Goal: Information Seeking & Learning: Learn about a topic

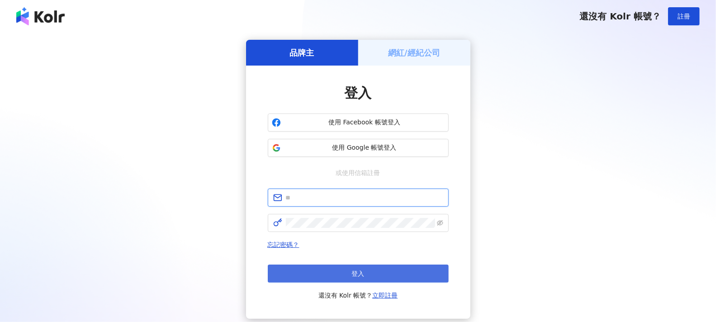
type input "**********"
click at [369, 272] on button "登入" at bounding box center [358, 274] width 181 height 18
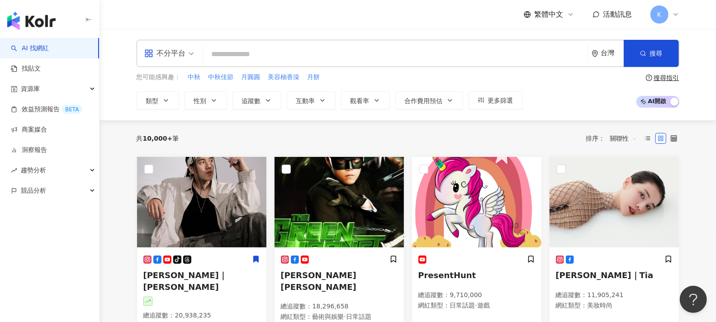
click at [353, 48] on input "search" at bounding box center [395, 54] width 377 height 17
paste input "**********"
type input "**********"
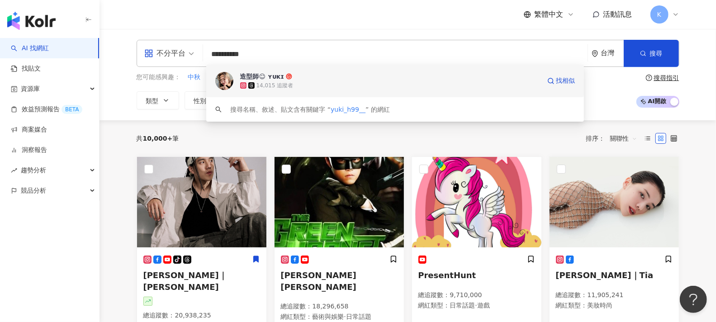
click at [344, 77] on span "造型師☺︎︎ ʏᴜᴋɪ" at bounding box center [390, 76] width 300 height 9
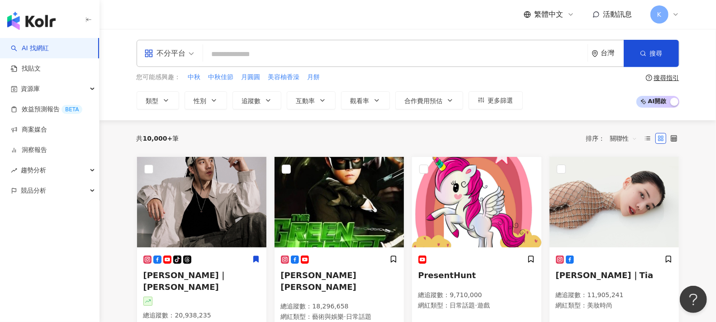
click at [314, 53] on input "search" at bounding box center [395, 54] width 377 height 17
paste input "**********"
type input "**********"
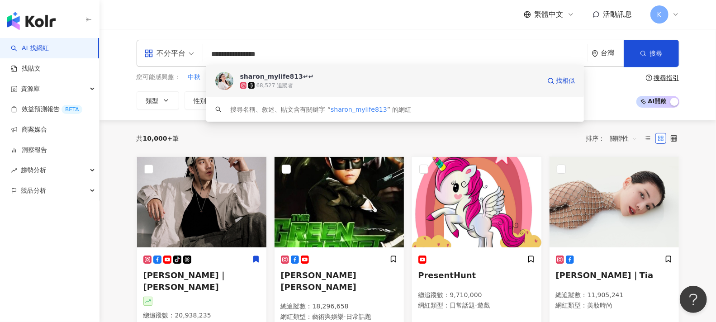
click at [359, 78] on span "sharon_mylife813↵↵" at bounding box center [390, 76] width 300 height 9
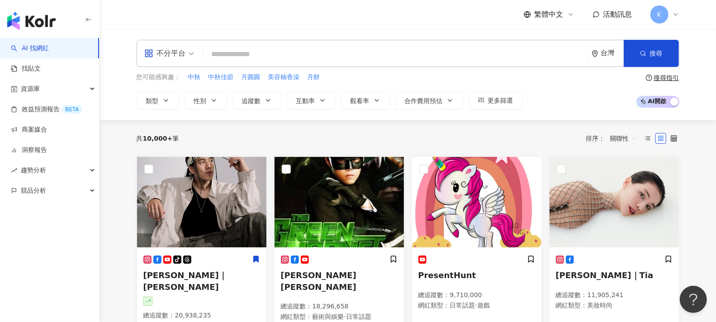
click at [326, 52] on input "search" at bounding box center [395, 54] width 377 height 17
paste input "*********"
type input "*********"
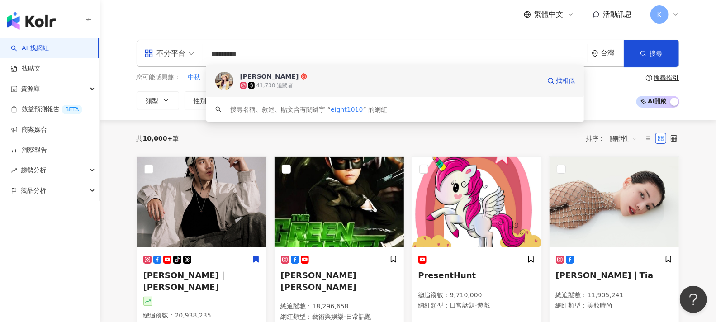
click at [350, 87] on div "41,730 追蹤者" at bounding box center [390, 85] width 300 height 9
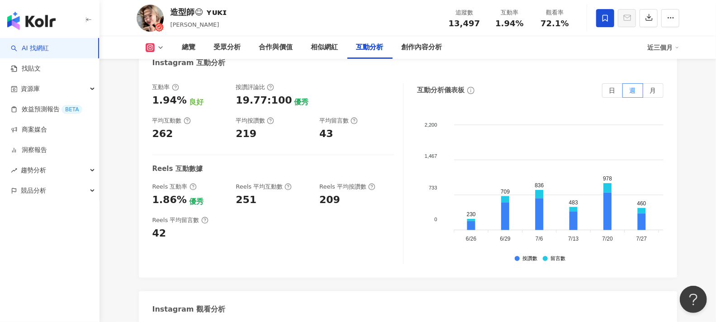
scroll to position [1809, 0]
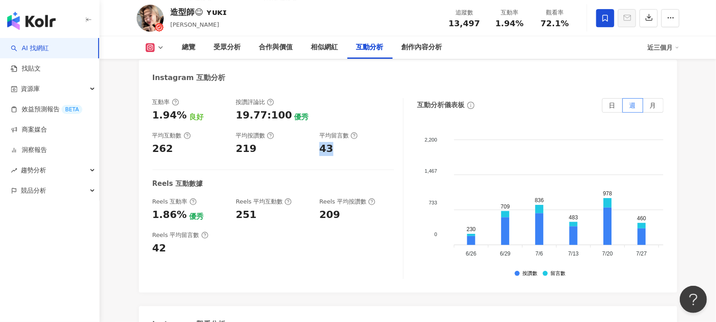
drag, startPoint x: 335, startPoint y: 136, endPoint x: 321, endPoint y: 138, distance: 14.1
click at [321, 142] on div "43" at bounding box center [356, 149] width 75 height 14
copy div "43"
drag, startPoint x: 260, startPoint y: 142, endPoint x: 234, endPoint y: 141, distance: 25.8
click at [234, 141] on div "互動率 1.94% 良好 按讚評論比 19.77:100 優秀 平均互動數 262 平均按讚數 219 平均留言數 43" at bounding box center [272, 127] width 241 height 58
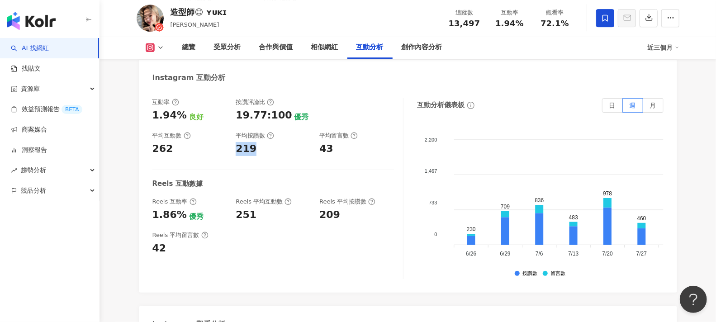
copy div "219"
drag, startPoint x: 147, startPoint y: 106, endPoint x: 183, endPoint y: 108, distance: 35.7
click at [183, 108] on div "互動率 1.94% 良好 按讚評論比 19.77:100 優秀 平均互動數 262 平均按讚數 219 平均留言數 43 Reels 互動數據 Reels 互…" at bounding box center [408, 190] width 538 height 203
copy div "1.94%"
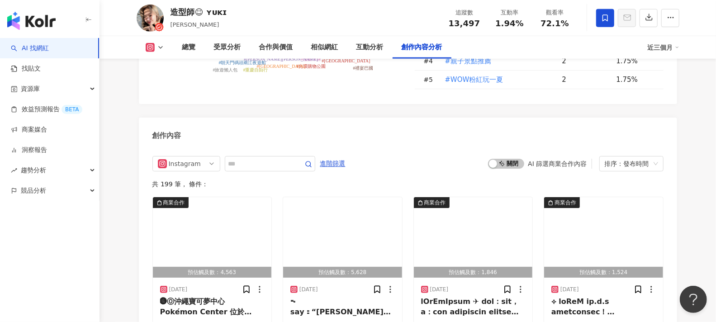
scroll to position [2709, 0]
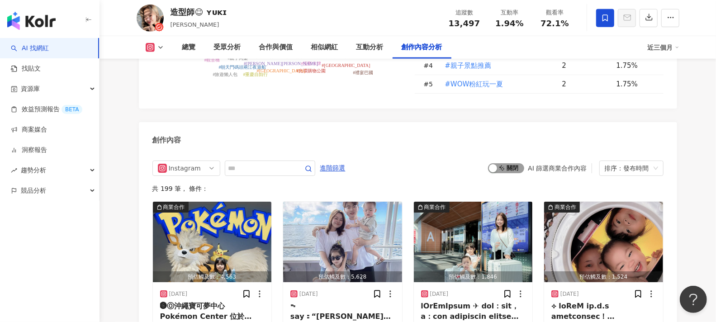
click at [502, 165] on span "啟動 關閉" at bounding box center [506, 168] width 36 height 10
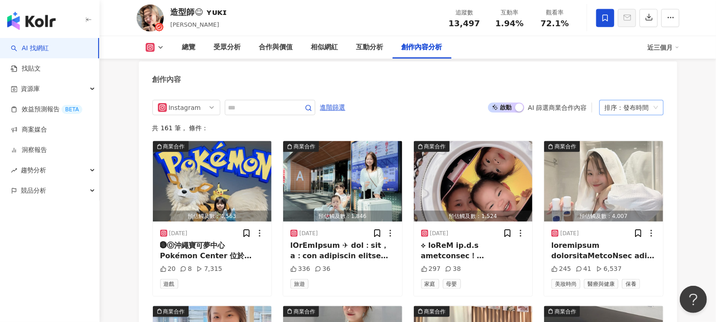
click at [656, 101] on span "排序：發布時間" at bounding box center [631, 107] width 53 height 14
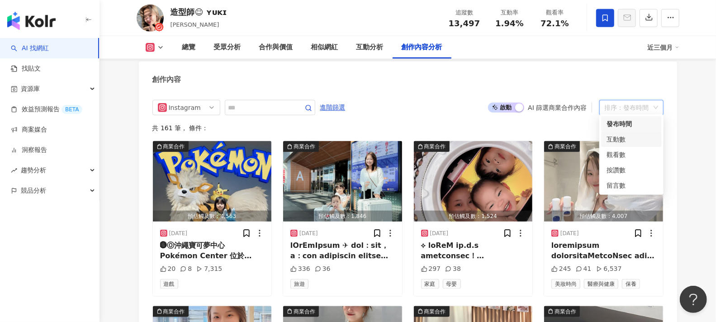
click at [635, 137] on div "互動數" at bounding box center [631, 139] width 50 height 10
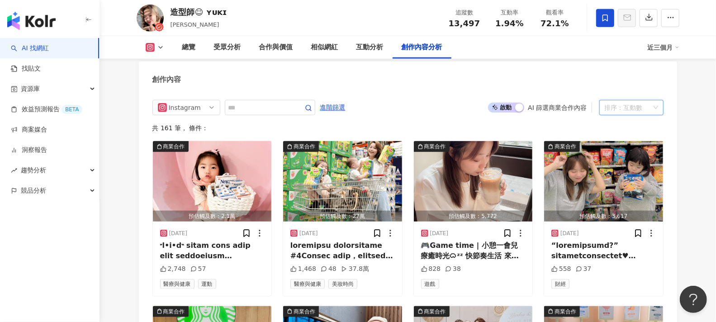
click at [648, 104] on div "排序： 互動數" at bounding box center [627, 107] width 45 height 14
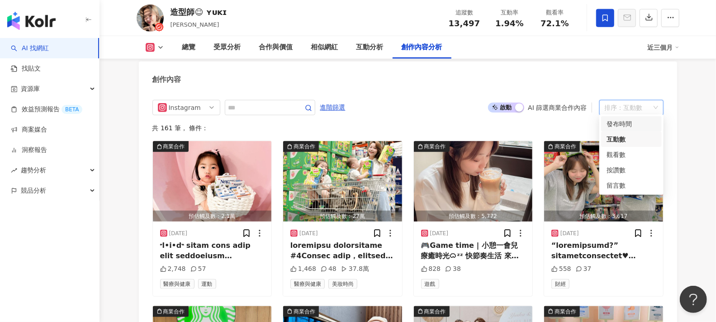
click at [628, 123] on div "發布時間" at bounding box center [631, 124] width 50 height 10
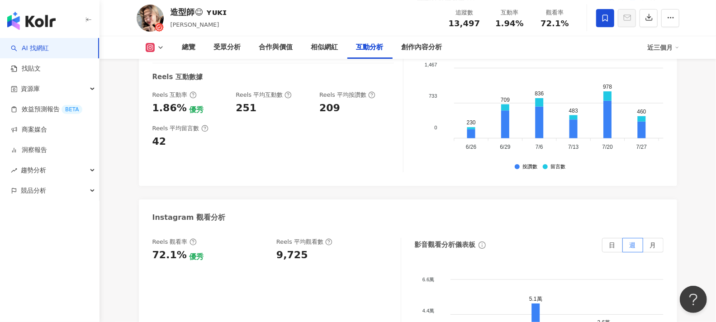
scroll to position [1814, 0]
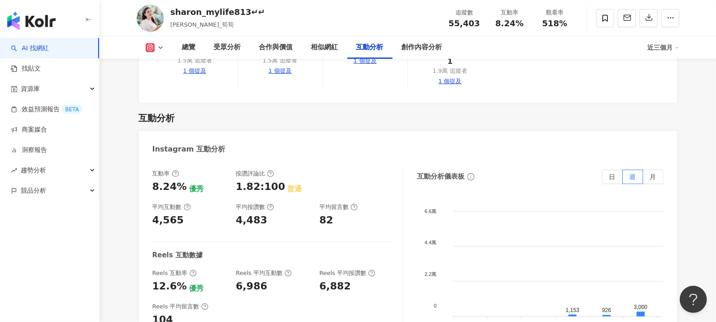
scroll to position [1758, 0]
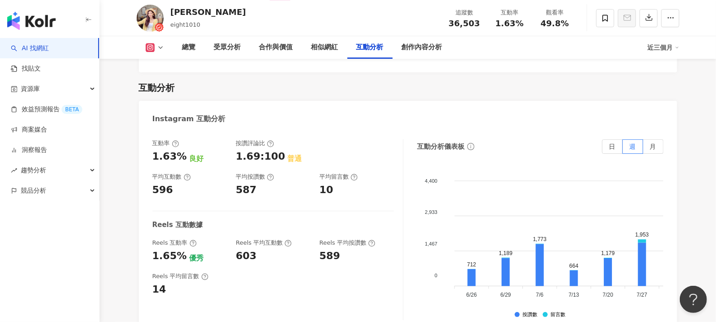
scroll to position [1809, 0]
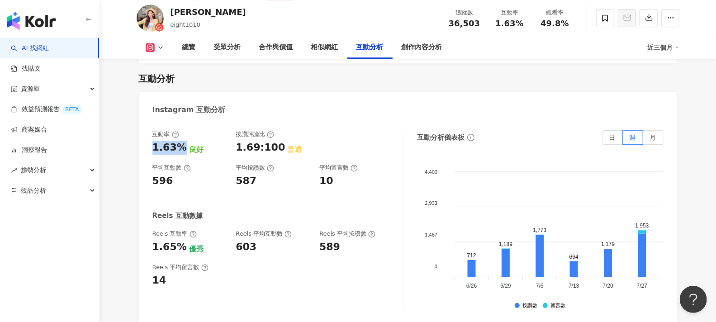
drag, startPoint x: 150, startPoint y: 118, endPoint x: 183, endPoint y: 117, distance: 33.0
click at [183, 121] on div "互動率 1.63% 良好 按讚評論比 1.69:100 普通 平均互動數 596 平均按讚數 587 平均留言數 10 Reels 互動數據 Reels 互動…" at bounding box center [408, 222] width 538 height 203
copy div "1.63%"
drag, startPoint x: 231, startPoint y: 153, endPoint x: 268, endPoint y: 153, distance: 37.1
click at [268, 153] on div "互動率 1.63% 良好 按讚評論比 1.69:100 普通 平均互動數 596 平均按讚數 587 平均留言數 10" at bounding box center [272, 159] width 241 height 58
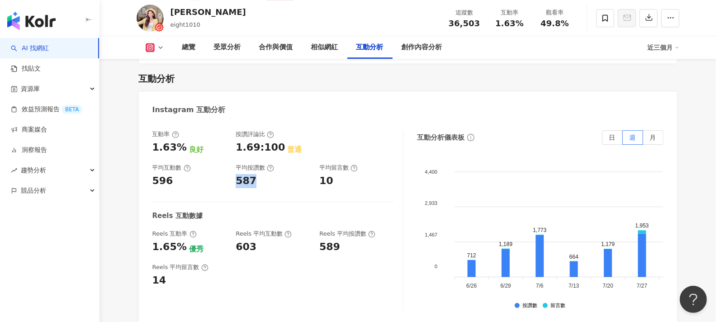
copy div "587"
drag, startPoint x: 335, startPoint y: 150, endPoint x: 315, endPoint y: 152, distance: 20.0
click at [315, 152] on div "互動率 1.63% 良好 按讚評論比 1.69:100 普通 平均互動數 596 平均按讚數 587 平均留言數 10" at bounding box center [272, 159] width 241 height 58
copy div "10"
